Goal: Task Accomplishment & Management: Use online tool/utility

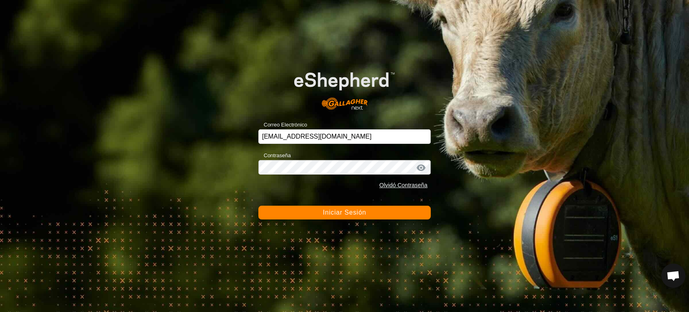
drag, startPoint x: 298, startPoint y: 220, endPoint x: 312, endPoint y: 216, distance: 14.8
click at [312, 216] on div "Correo Electrónico [EMAIL_ADDRESS][DOMAIN_NAME] Contraseña Olvidó Contraseña In…" at bounding box center [344, 156] width 689 height 312
click at [312, 216] on button "Iniciar Sesión" at bounding box center [344, 212] width 172 height 14
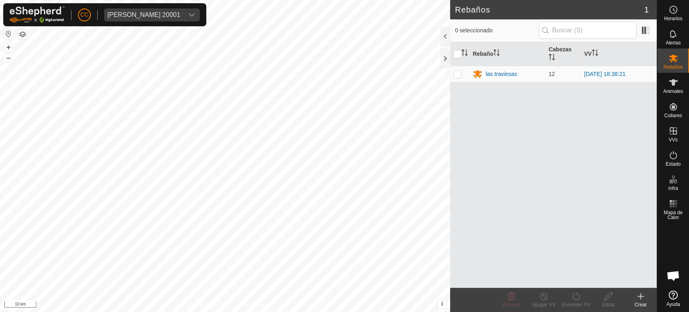
click at [123, 6] on div "CC [PERSON_NAME] 20001" at bounding box center [104, 14] width 203 height 23
click at [129, 12] on div "[PERSON_NAME] 20001" at bounding box center [143, 15] width 73 height 6
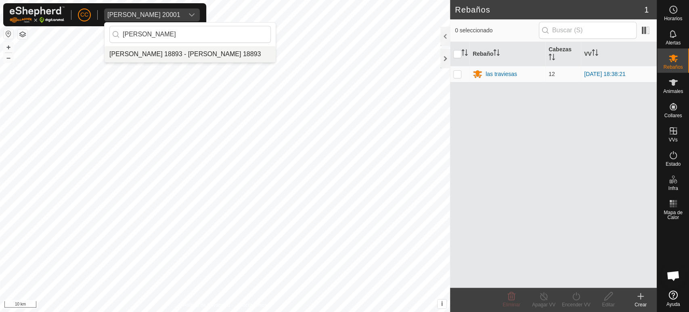
type input "[PERSON_NAME]"
click at [153, 54] on li "[PERSON_NAME] 18893 - [PERSON_NAME] 18893" at bounding box center [190, 54] width 171 height 16
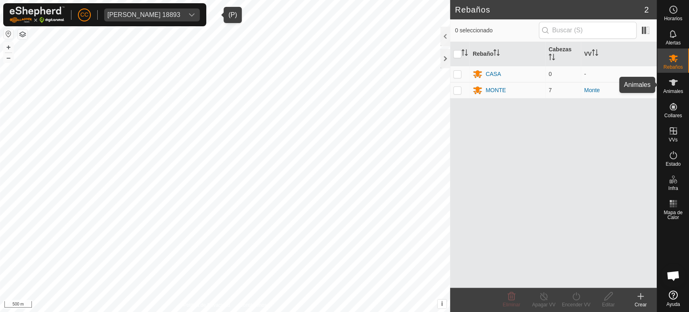
click at [676, 77] on icon at bounding box center [673, 82] width 10 height 10
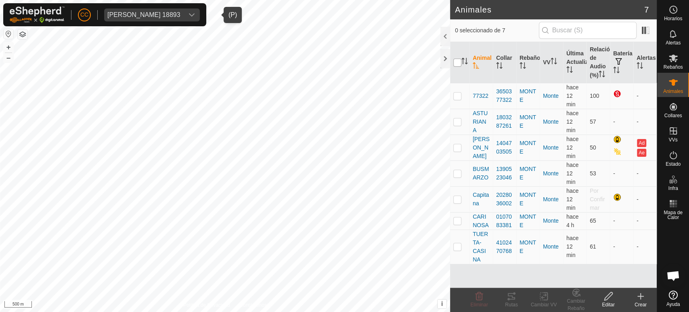
click at [456, 63] on input "checkbox" at bounding box center [457, 63] width 8 height 8
checkbox input "true"
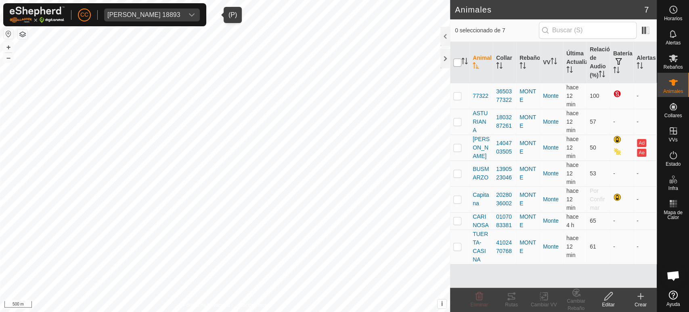
checkbox input "true"
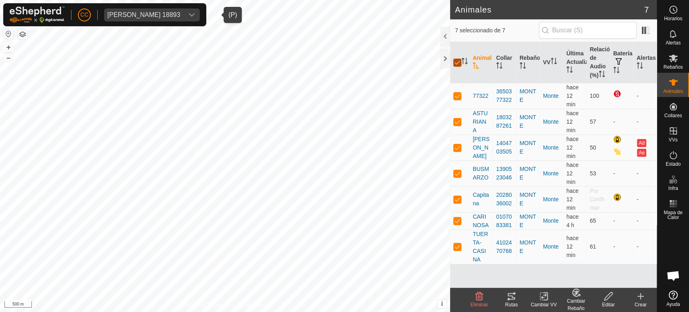
click at [458, 61] on input "checkbox" at bounding box center [457, 63] width 8 height 8
checkbox input "false"
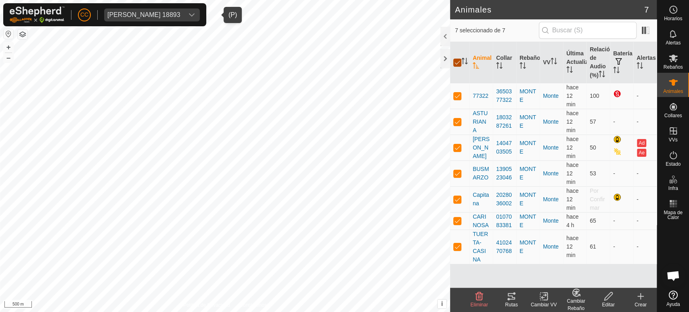
checkbox input "false"
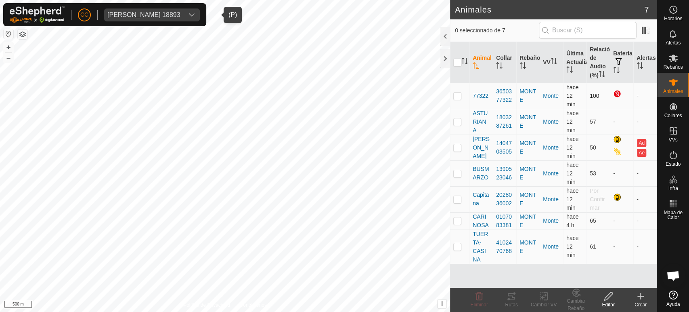
click at [457, 98] on p-checkbox at bounding box center [457, 95] width 8 height 6
checkbox input "true"
click at [456, 59] on input "checkbox" at bounding box center [457, 63] width 8 height 8
checkbox input "true"
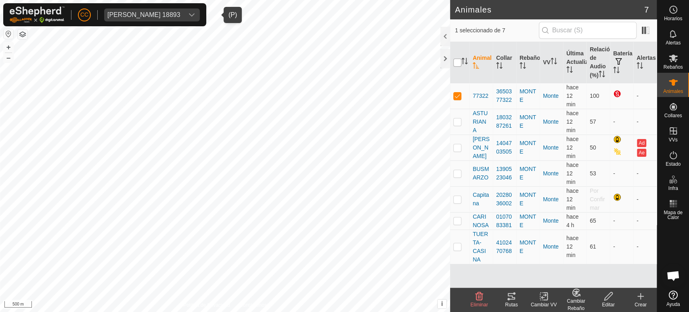
checkbox input "true"
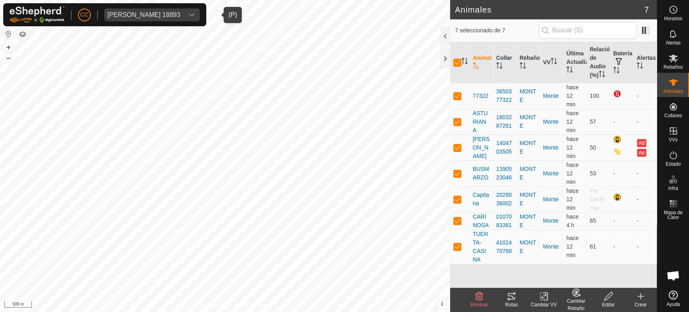
click at [511, 301] on div "Rutas" at bounding box center [511, 304] width 32 height 7
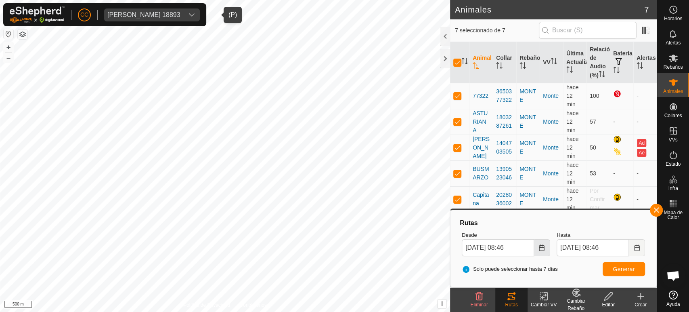
click at [544, 251] on button "Choose Date" at bounding box center [542, 247] width 16 height 17
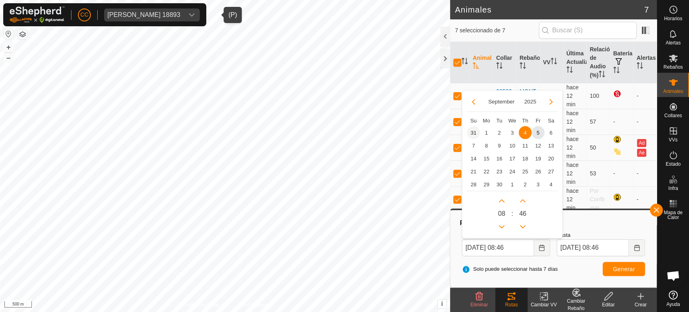
click at [475, 131] on span "31" at bounding box center [473, 132] width 13 height 13
type input "[DATE] 08:46"
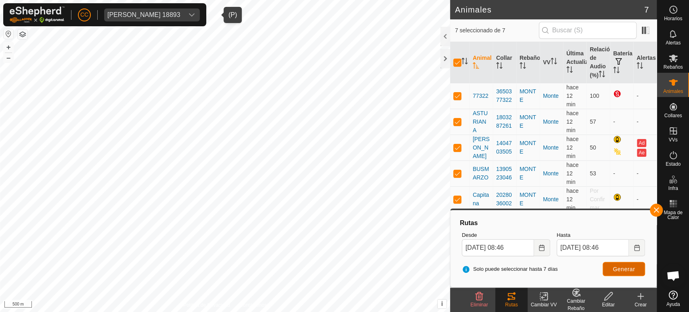
click at [611, 274] on button "Generar" at bounding box center [624, 269] width 42 height 14
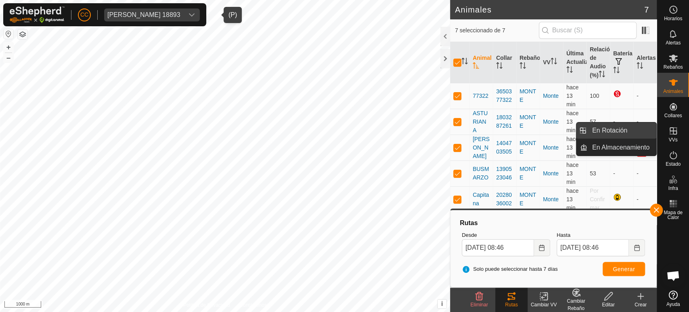
click at [632, 127] on link "En Rotación" at bounding box center [621, 130] width 69 height 16
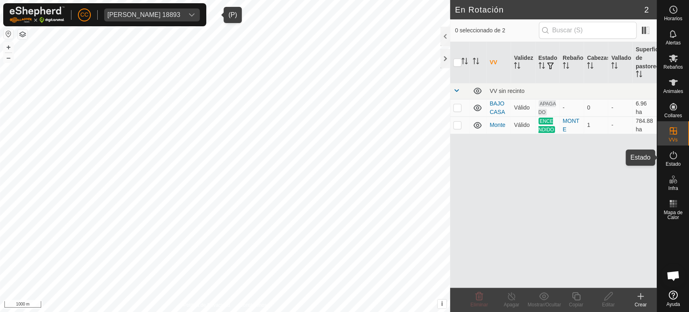
click at [670, 158] on icon at bounding box center [673, 155] width 10 height 10
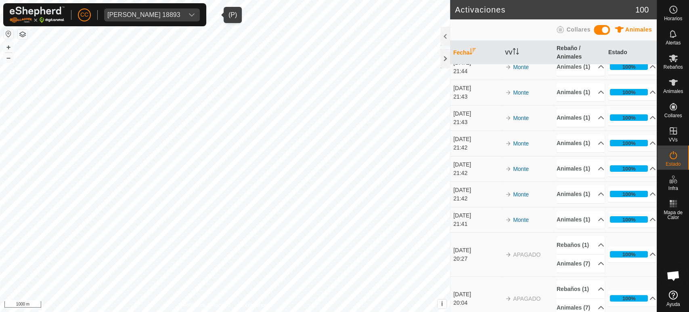
scroll to position [61, 0]
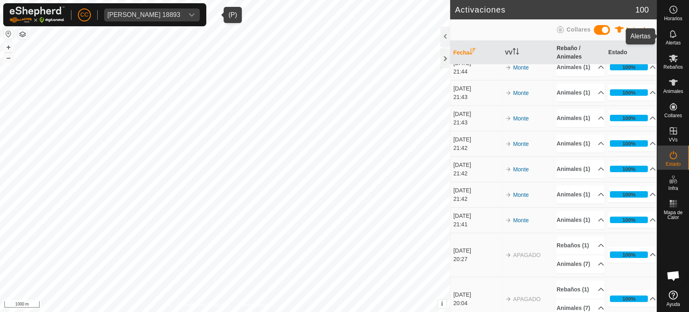
click at [674, 31] on icon at bounding box center [673, 34] width 10 height 10
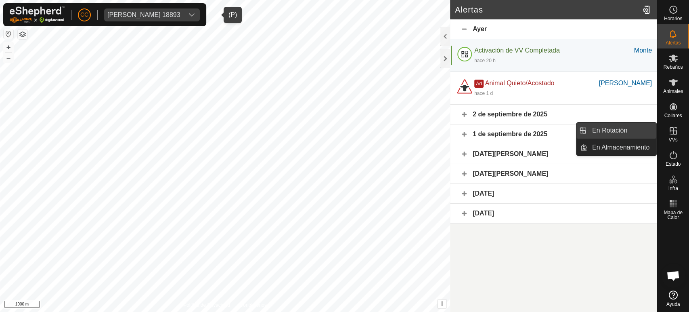
click at [631, 124] on link "En Rotación" at bounding box center [621, 130] width 69 height 16
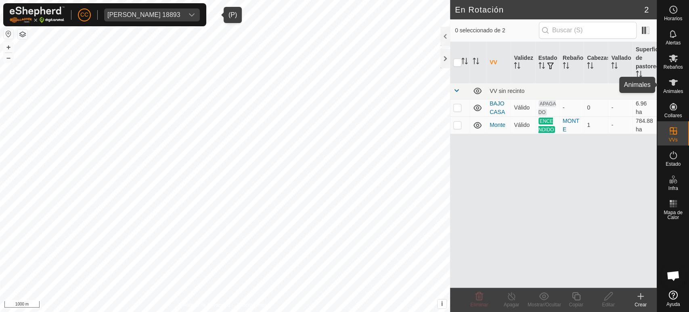
click at [669, 82] on icon at bounding box center [673, 82] width 10 height 10
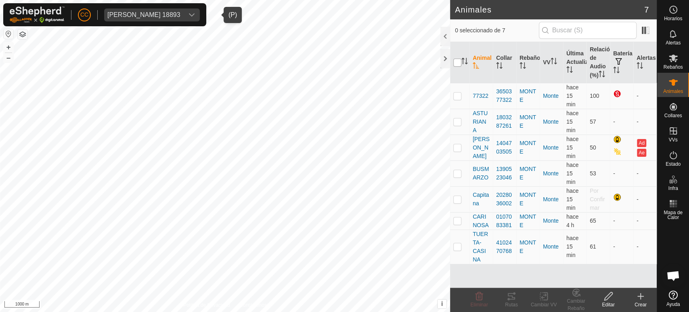
click at [461, 63] on input "checkbox" at bounding box center [457, 63] width 8 height 8
checkbox input "true"
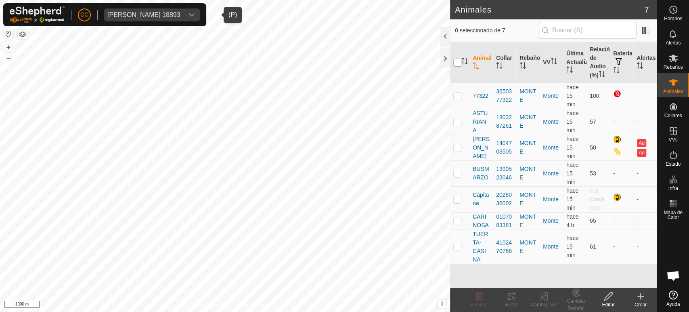
checkbox input "true"
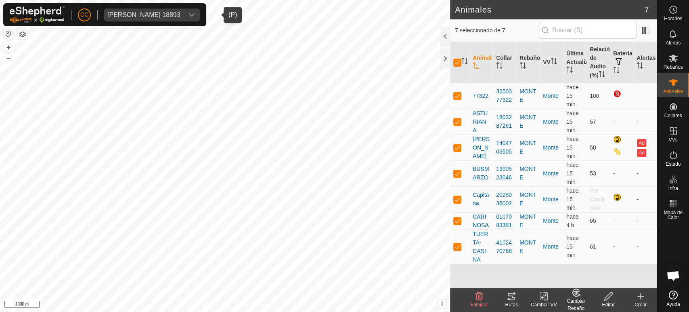
click at [508, 303] on div "Rutas" at bounding box center [511, 304] width 32 height 7
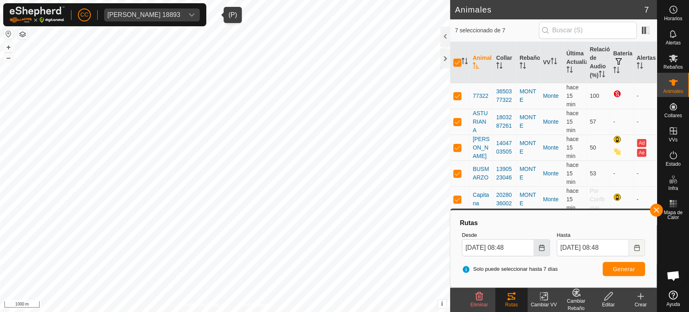
click at [537, 247] on button "Choose Date" at bounding box center [542, 247] width 16 height 17
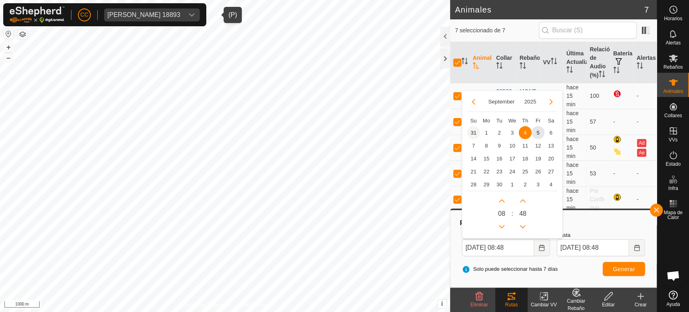
click at [473, 128] on span "31" at bounding box center [473, 132] width 13 height 13
type input "[DATE] 08:48"
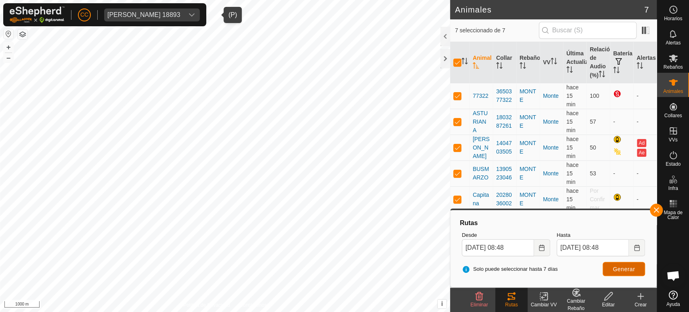
click at [617, 268] on span "Generar" at bounding box center [624, 269] width 22 height 6
click at [458, 63] on input "checkbox" at bounding box center [457, 63] width 8 height 8
checkbox input "false"
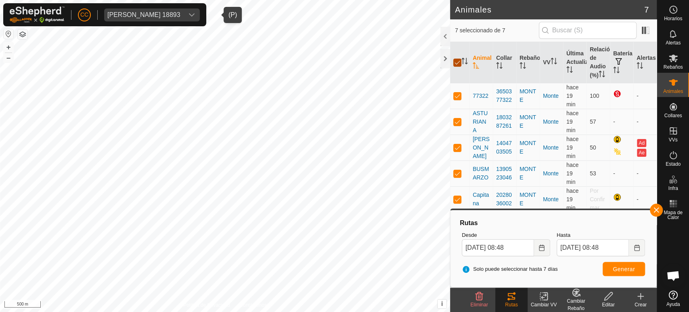
checkbox input "false"
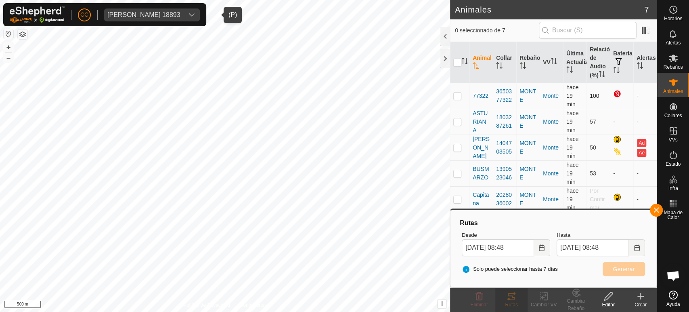
click at [455, 94] on p-checkbox at bounding box center [457, 95] width 8 height 6
checkbox input "true"
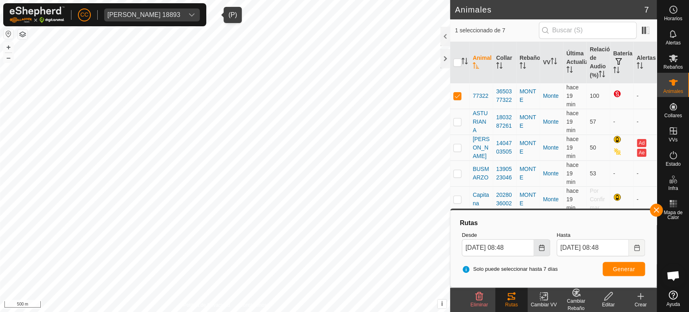
click at [540, 246] on icon "Choose Date" at bounding box center [541, 247] width 6 height 6
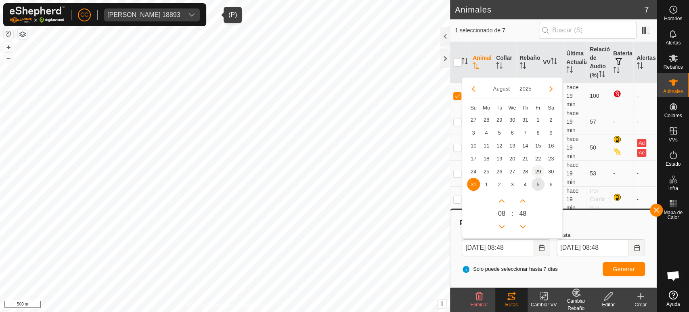
click at [539, 171] on span "29" at bounding box center [538, 171] width 13 height 13
type input "[DATE] 08:48"
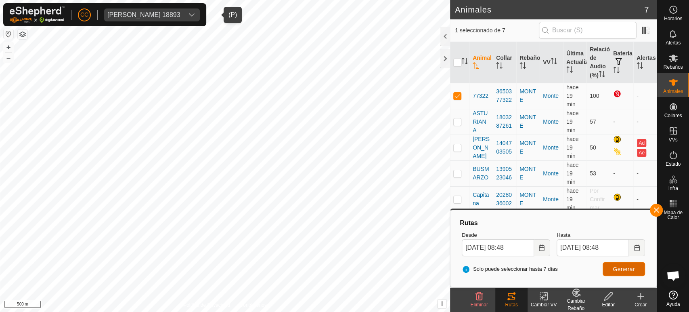
click at [616, 269] on span "Generar" at bounding box center [624, 269] width 22 height 6
click at [458, 96] on p-checkbox at bounding box center [457, 95] width 8 height 6
checkbox input "false"
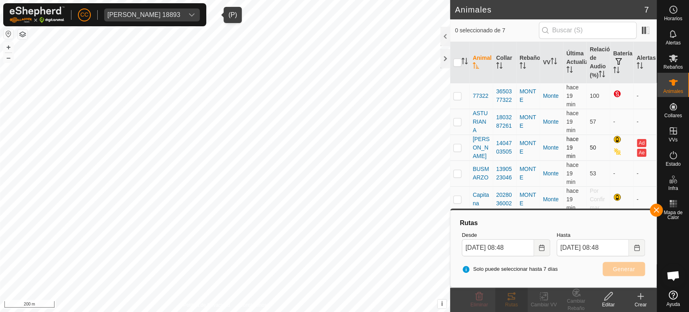
click at [457, 148] on p-checkbox at bounding box center [457, 147] width 8 height 6
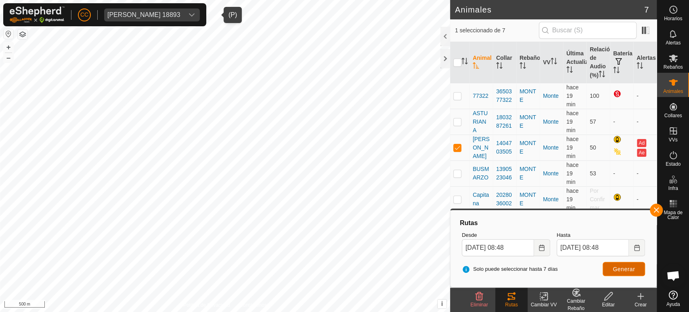
click at [627, 268] on span "Generar" at bounding box center [624, 269] width 22 height 6
click at [456, 148] on p-checkbox at bounding box center [457, 147] width 8 height 6
checkbox input "false"
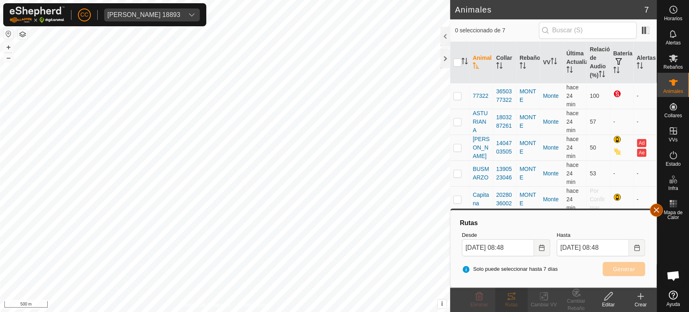
click at [658, 209] on button "button" at bounding box center [656, 209] width 13 height 13
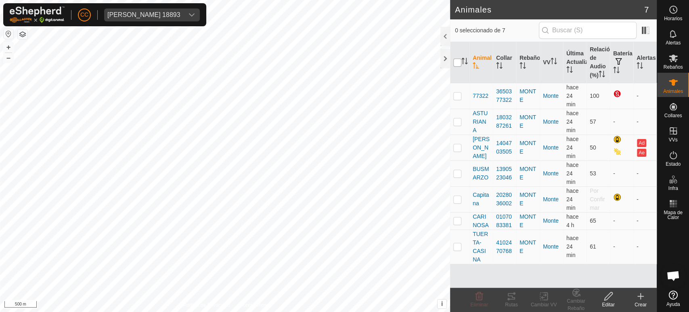
click at [454, 63] on input "checkbox" at bounding box center [457, 63] width 8 height 8
checkbox input "true"
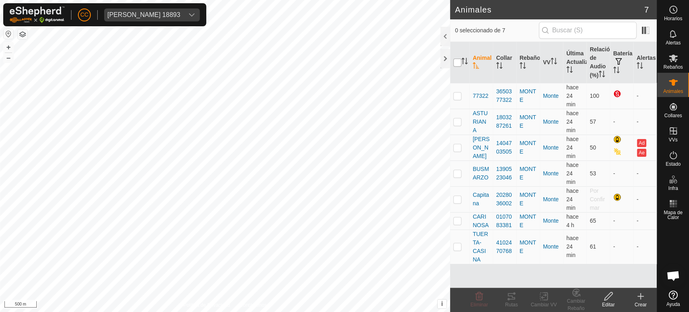
checkbox input "true"
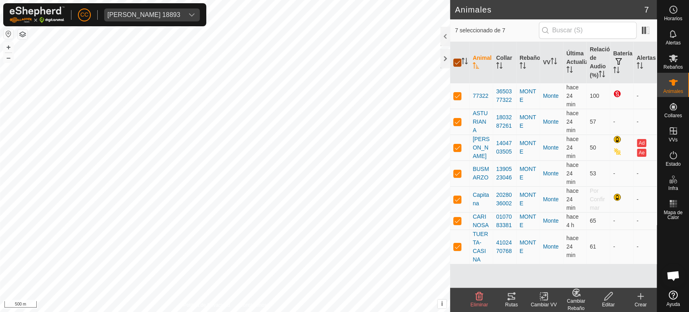
click at [454, 63] on input "checkbox" at bounding box center [457, 63] width 8 height 8
checkbox input "false"
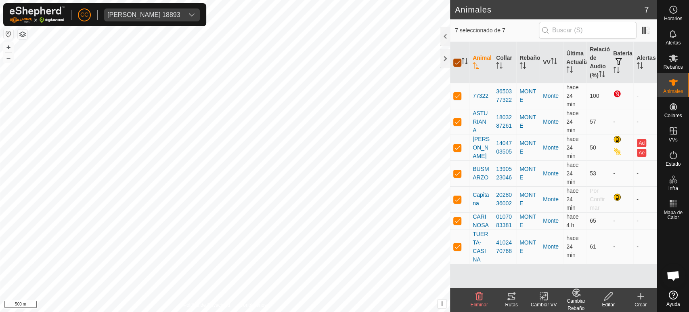
checkbox input "false"
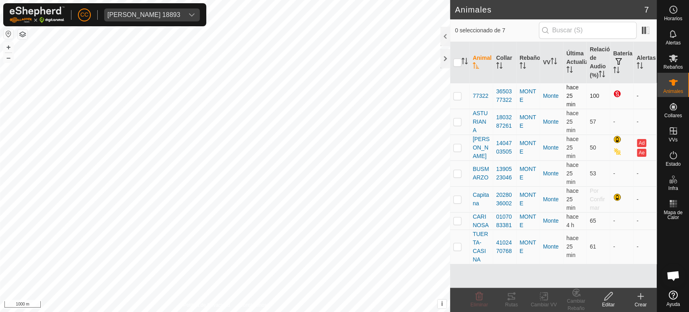
click at [459, 97] on p-checkbox at bounding box center [457, 95] width 8 height 6
checkbox input "true"
click at [501, 96] on div "3650377322" at bounding box center [504, 95] width 17 height 17
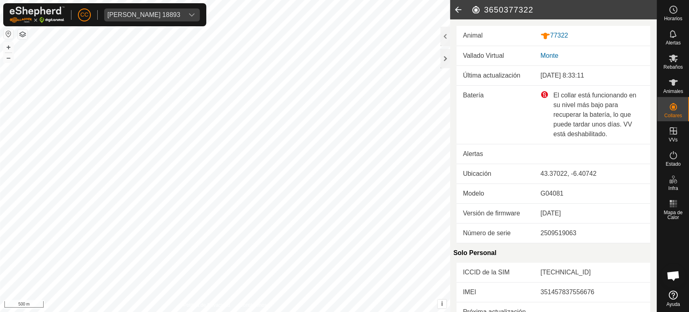
scroll to position [284, 0]
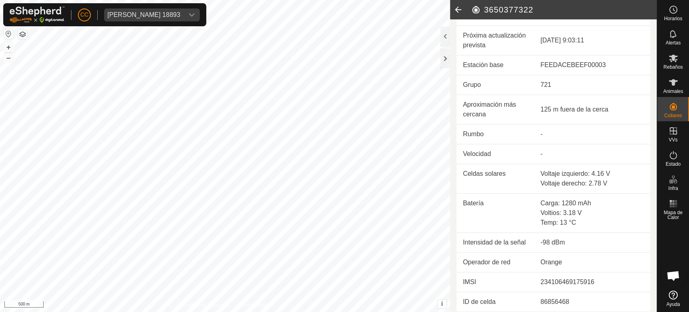
click at [461, 17] on icon at bounding box center [458, 9] width 16 height 19
